Goal: Communication & Community: Connect with others

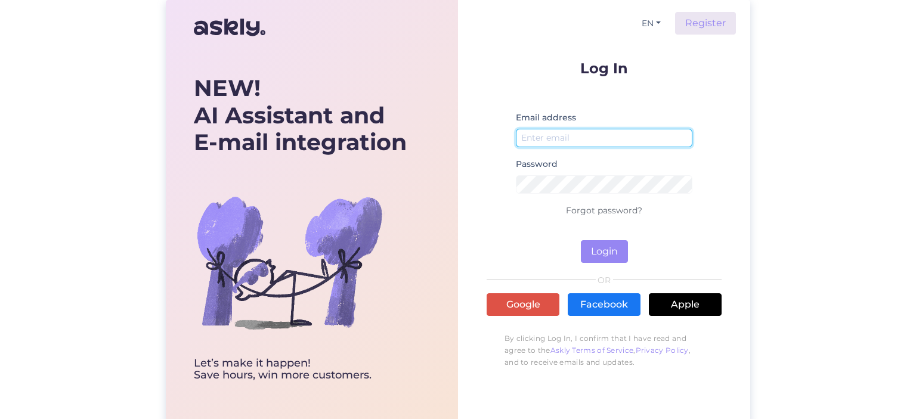
click at [592, 140] on input "email" at bounding box center [604, 138] width 177 height 18
type input "info"
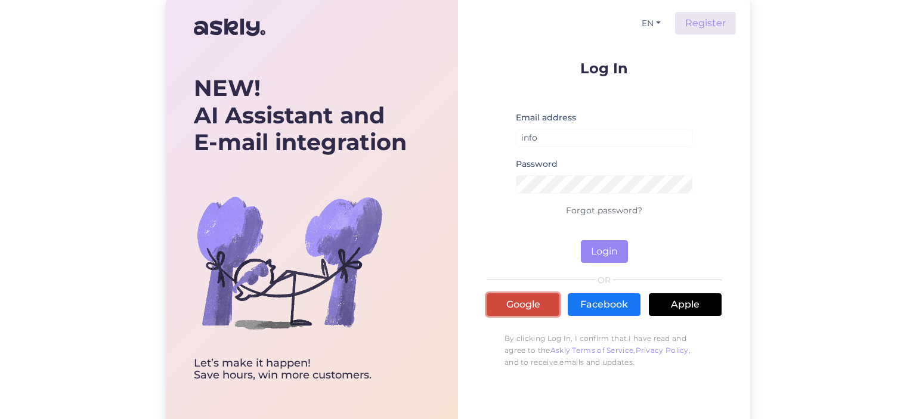
click at [530, 306] on link "Google" at bounding box center [523, 305] width 73 height 23
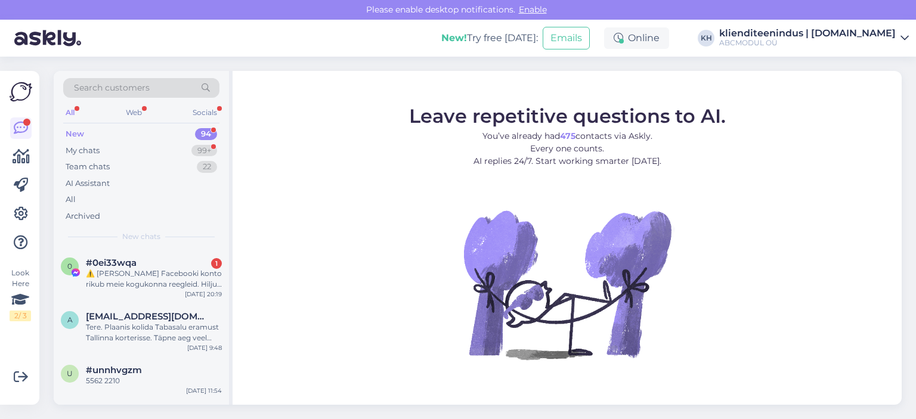
click at [105, 135] on div "New 94" at bounding box center [141, 134] width 156 height 17
click at [153, 146] on div "My chats 99+" at bounding box center [141, 151] width 156 height 17
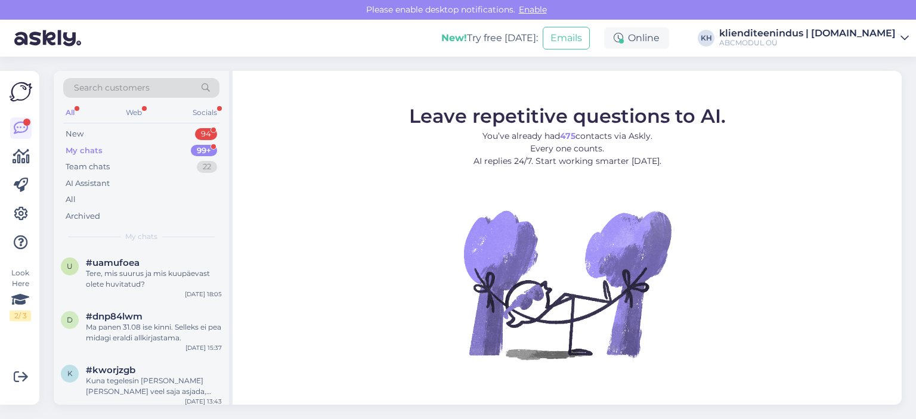
click at [96, 146] on div "My chats" at bounding box center [84, 151] width 37 height 12
click at [75, 132] on div "New" at bounding box center [75, 134] width 18 height 12
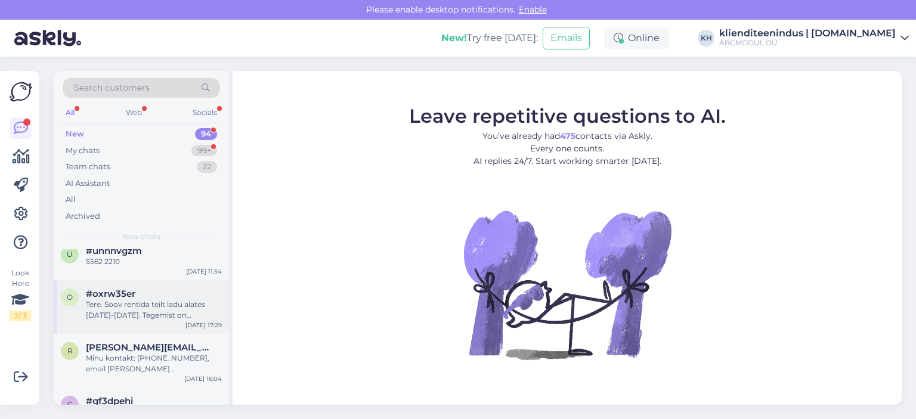
scroll to position [179, 0]
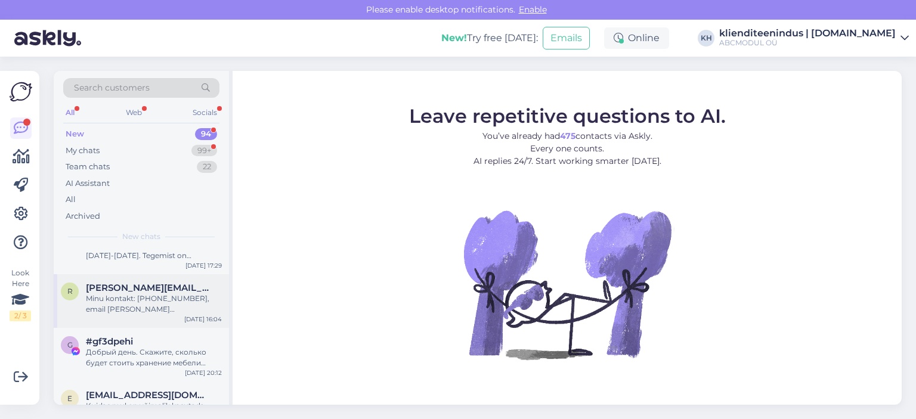
click at [142, 302] on div "Minu kontakt: [PHONE_NUMBER], email [PERSON_NAME][EMAIL_ADDRESS][DOMAIN_NAME]" at bounding box center [154, 304] width 136 height 21
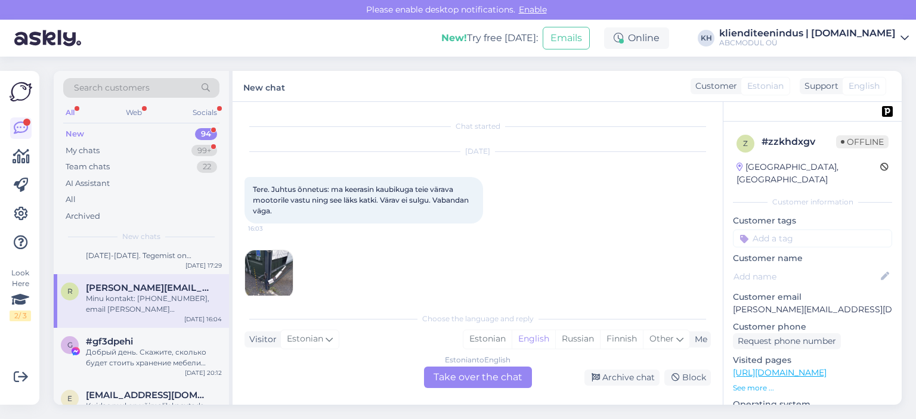
scroll to position [67, 0]
